Goal: Check status: Check status

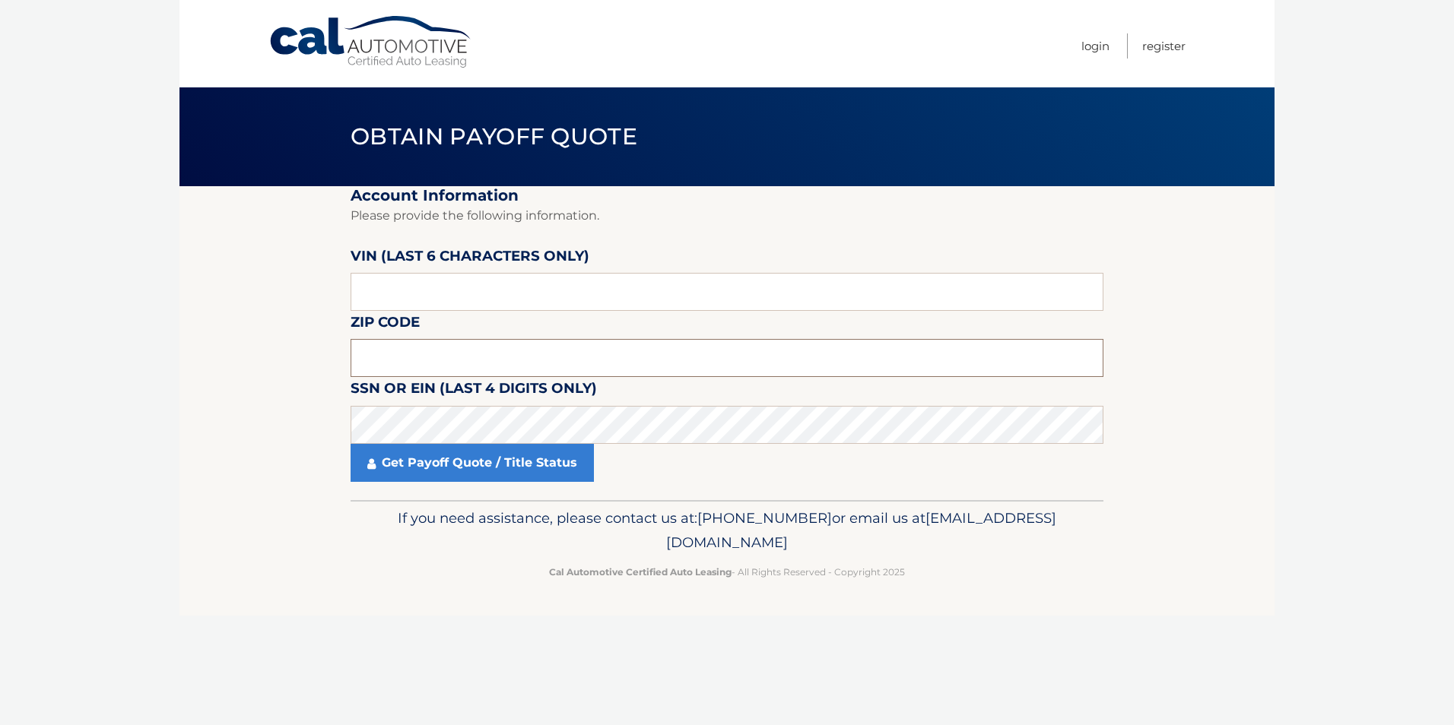
click at [389, 356] on input "text" at bounding box center [727, 358] width 753 height 38
type input "33063"
click at [540, 293] on input "text" at bounding box center [727, 292] width 753 height 38
type input "107165"
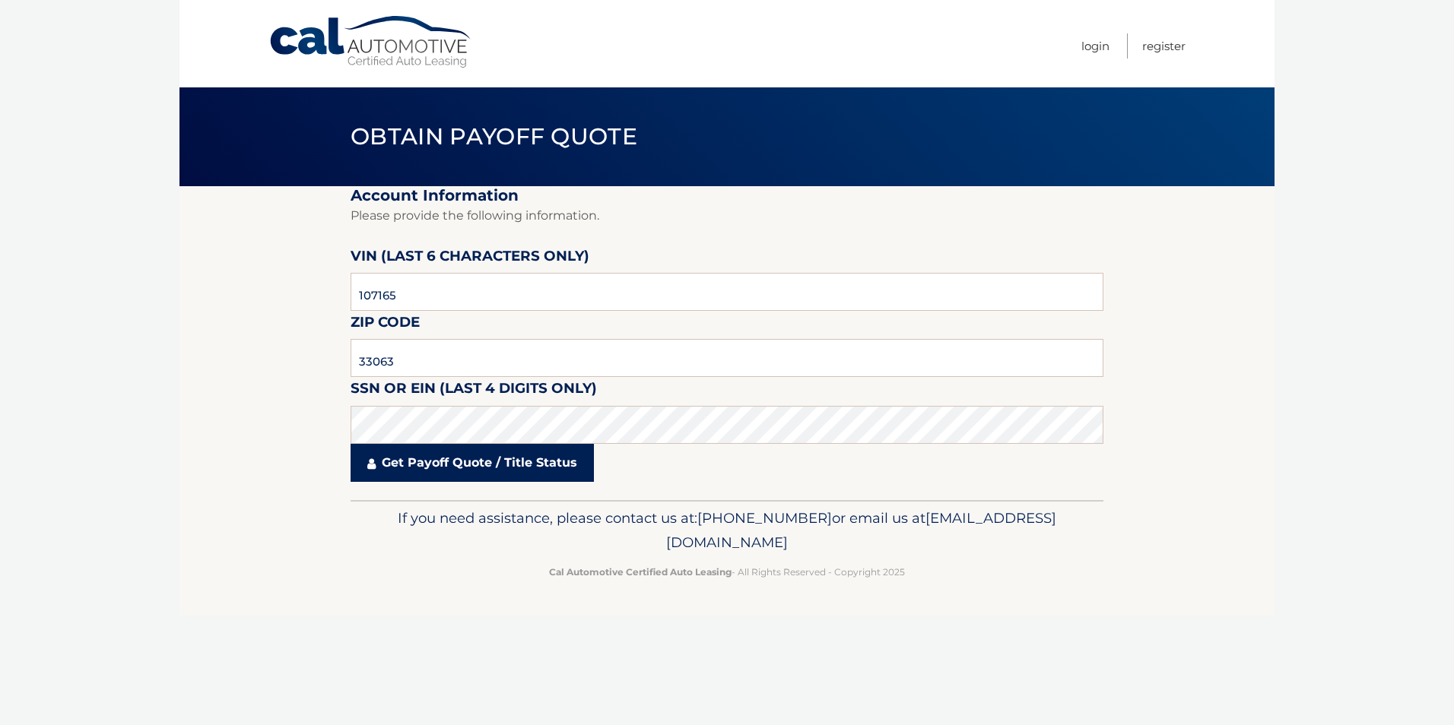
click at [509, 465] on link "Get Payoff Quote / Title Status" at bounding box center [472, 463] width 243 height 38
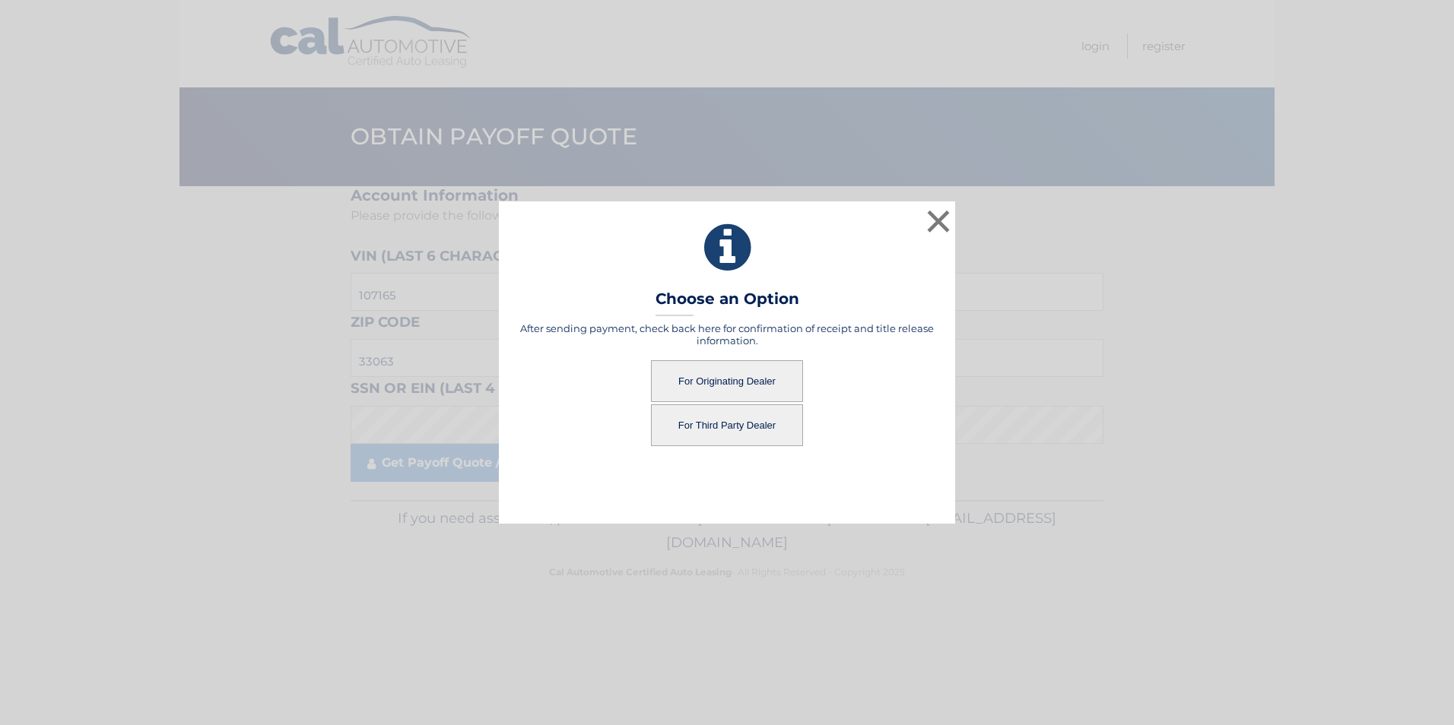
drag, startPoint x: 509, startPoint y: 465, endPoint x: 692, endPoint y: 379, distance: 202.0
click at [692, 379] on button "For Originating Dealer" at bounding box center [727, 381] width 152 height 42
click at [748, 379] on button "For Originating Dealer" at bounding box center [727, 381] width 152 height 42
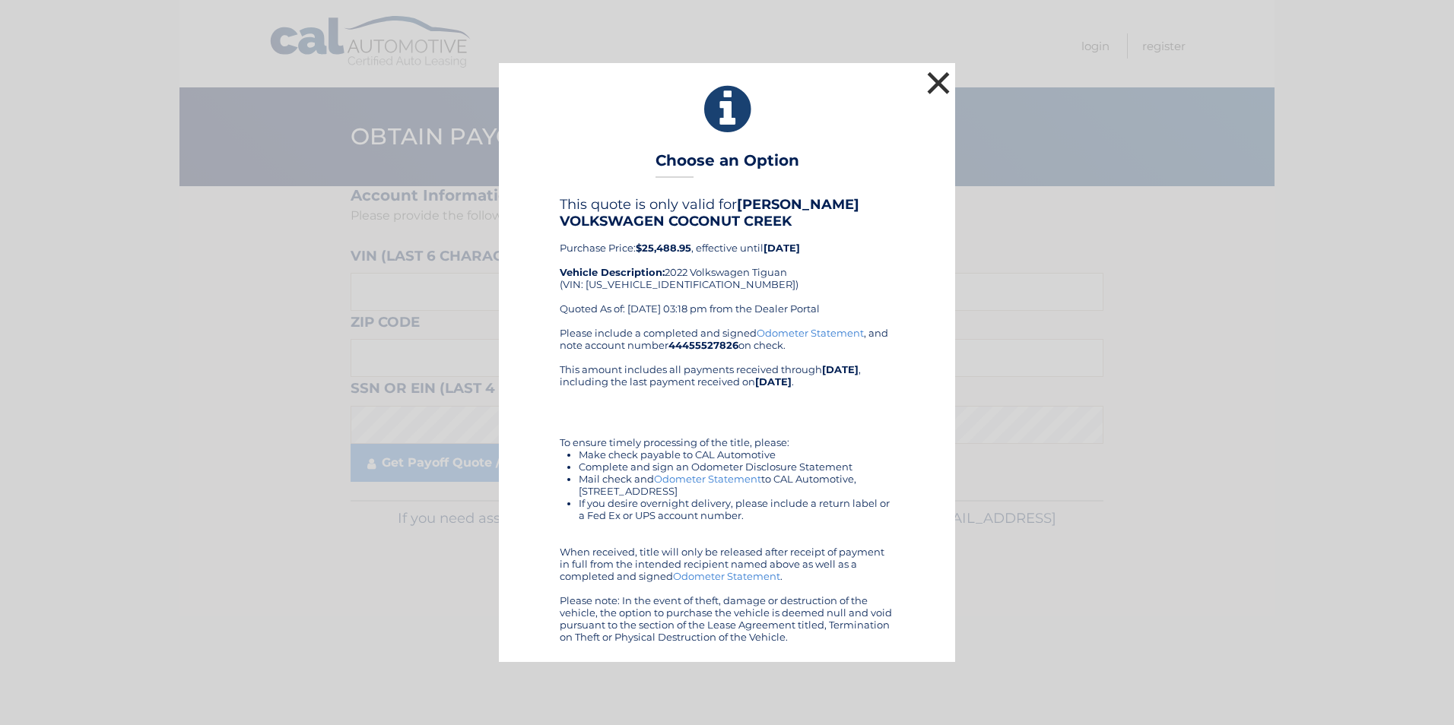
click at [931, 84] on button "×" at bounding box center [938, 83] width 30 height 30
